Goal: Download file/media

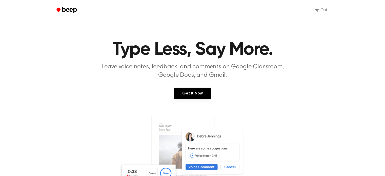
click at [301, 99] on div "Get It Now" at bounding box center [192, 99] width 373 height 22
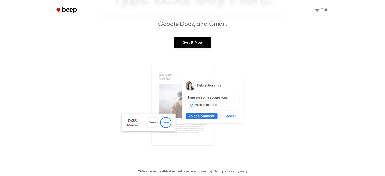
scroll to position [20, 0]
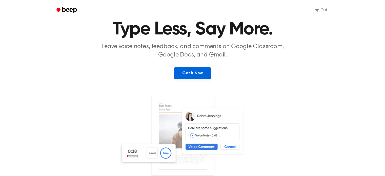
click at [201, 72] on link "Get It Now" at bounding box center [192, 73] width 37 height 12
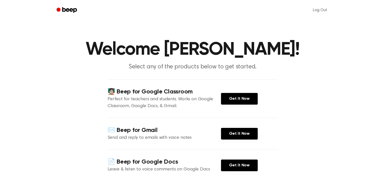
click at [338, 87] on main "Welcome Khanh Nguyễn! Select any of the products below to get started. 🧑🏻‍🏫 Bee…" at bounding box center [192, 118] width 385 height 236
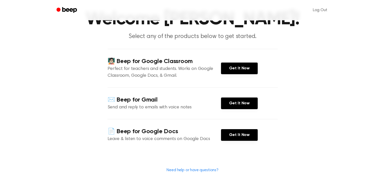
scroll to position [41, 0]
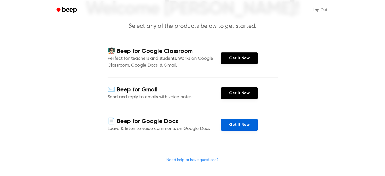
click at [237, 125] on link "Get It Now" at bounding box center [239, 125] width 37 height 12
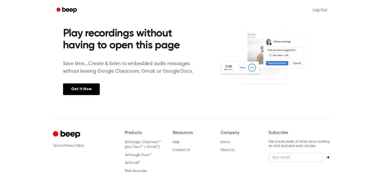
scroll to position [209, 0]
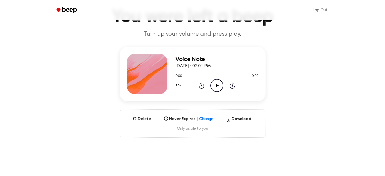
scroll to position [21, 0]
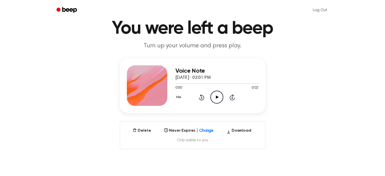
click at [148, 79] on div at bounding box center [147, 85] width 41 height 41
click at [231, 131] on button "Download" at bounding box center [239, 132] width 29 height 8
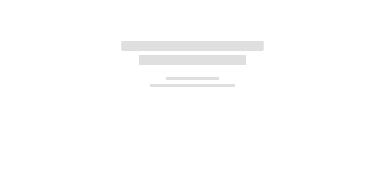
scroll to position [41, 0]
